Goal: Use online tool/utility: Utilize a website feature to perform a specific function

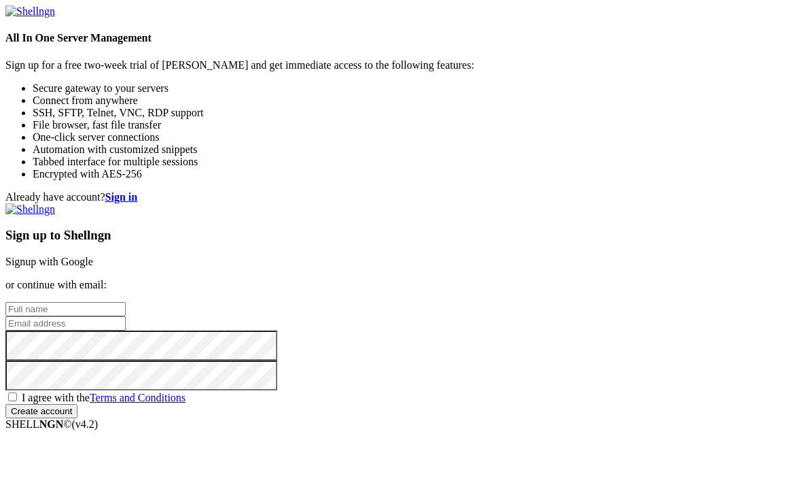
click at [93, 256] on link "Signup with Google" at bounding box center [49, 262] width 88 height 12
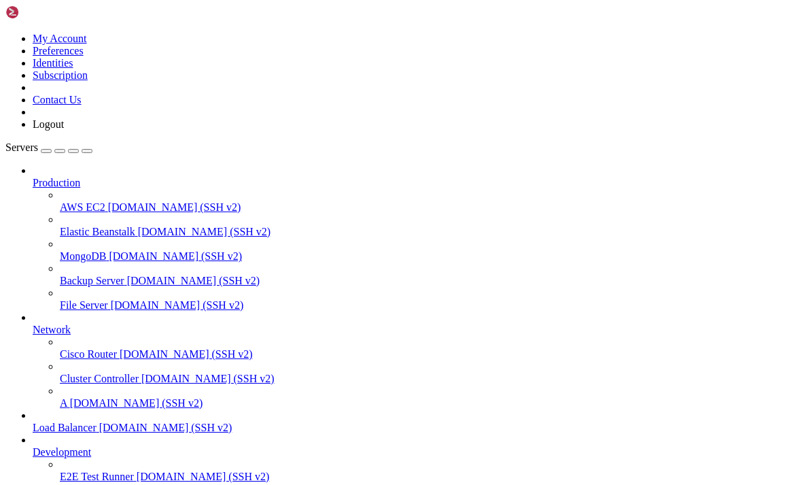
click at [67, 405] on span "A" at bounding box center [63, 403] width 7 height 12
click at [138, 389] on div at bounding box center [401, 242] width 802 height 485
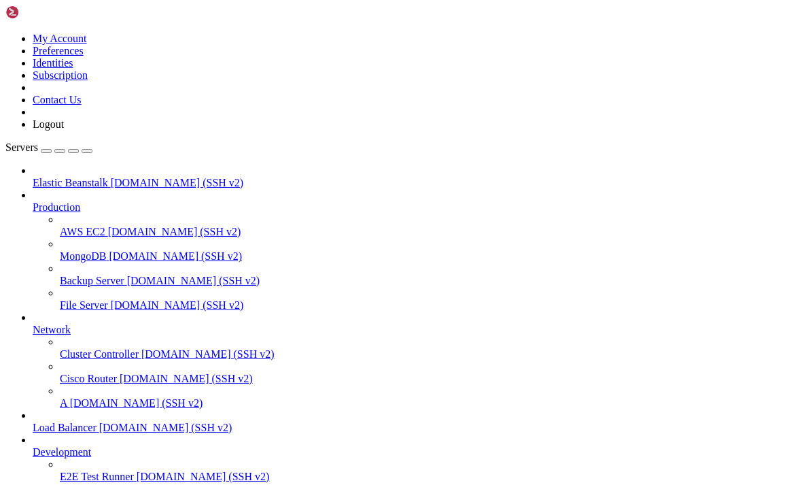
click at [254, 253] on div at bounding box center [401, 242] width 802 height 485
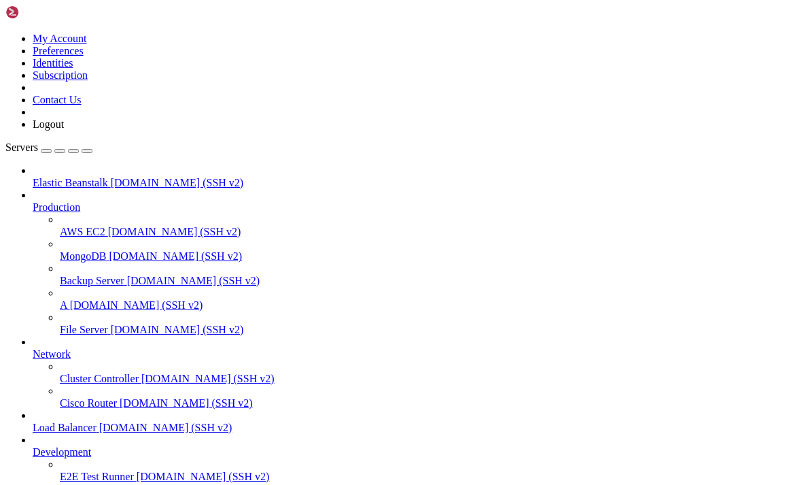
click at [60, 299] on icon at bounding box center [60, 299] width 0 height 0
click at [40, 269] on div at bounding box center [401, 242] width 802 height 485
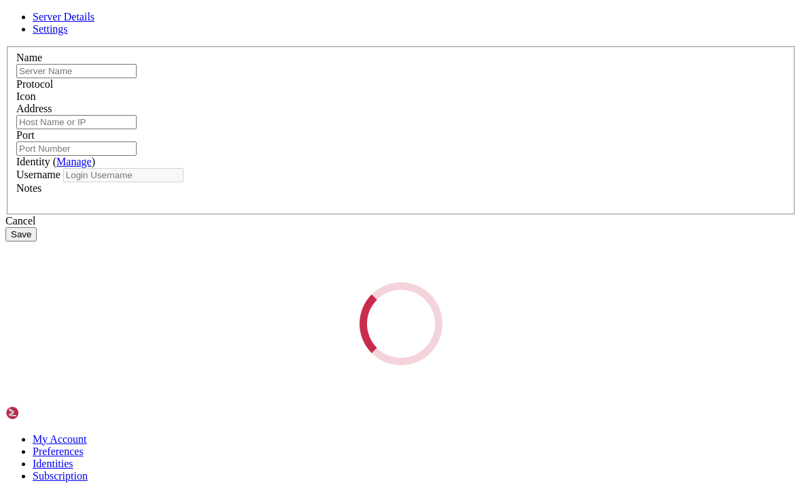
type input "A"
type input "[DOMAIN_NAME]"
type input "10022"
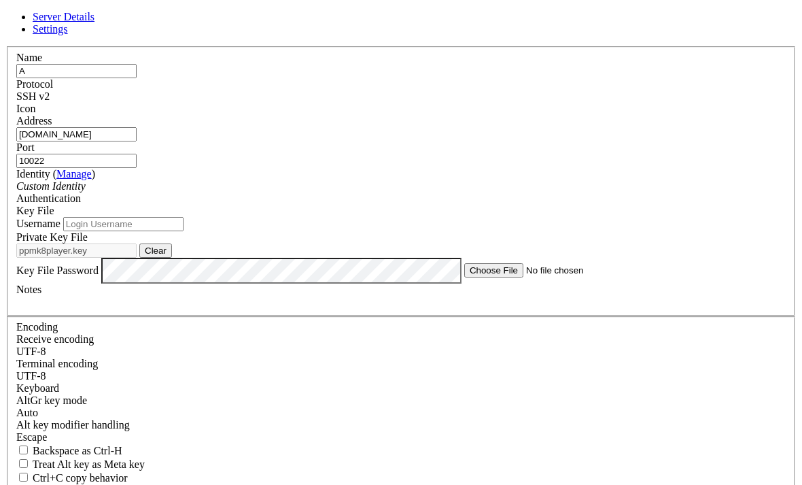
click at [184, 231] on input "Username" at bounding box center [123, 224] width 120 height 14
type input "ppmk8player"
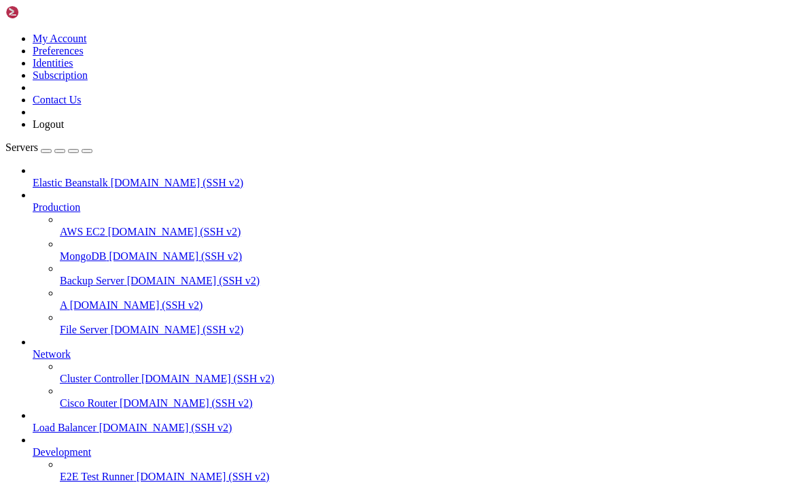
scroll to position [0, 0]
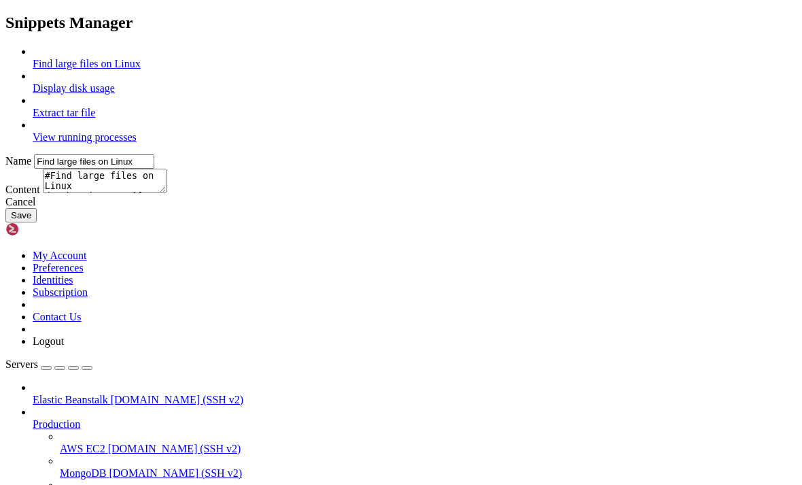
click at [5, 46] on link at bounding box center [5, 46] width 0 height 0
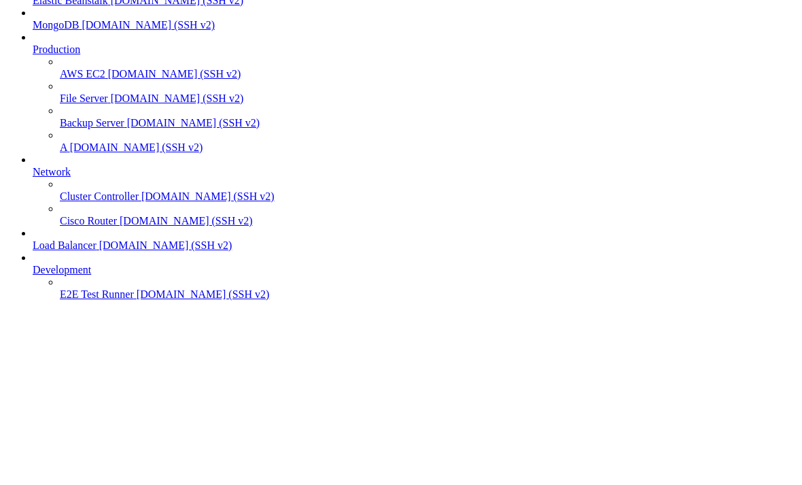
scroll to position [486, 0]
